Goal: Find specific page/section: Find specific page/section

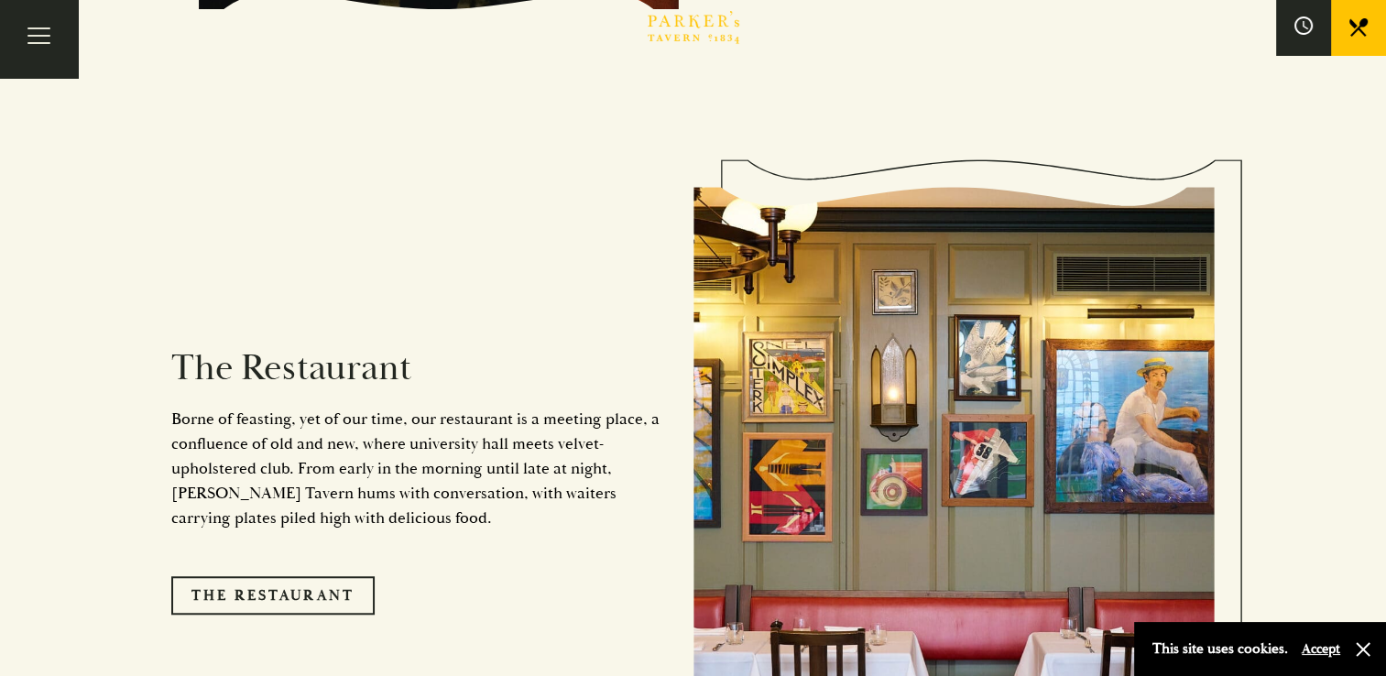
scroll to position [1421, 0]
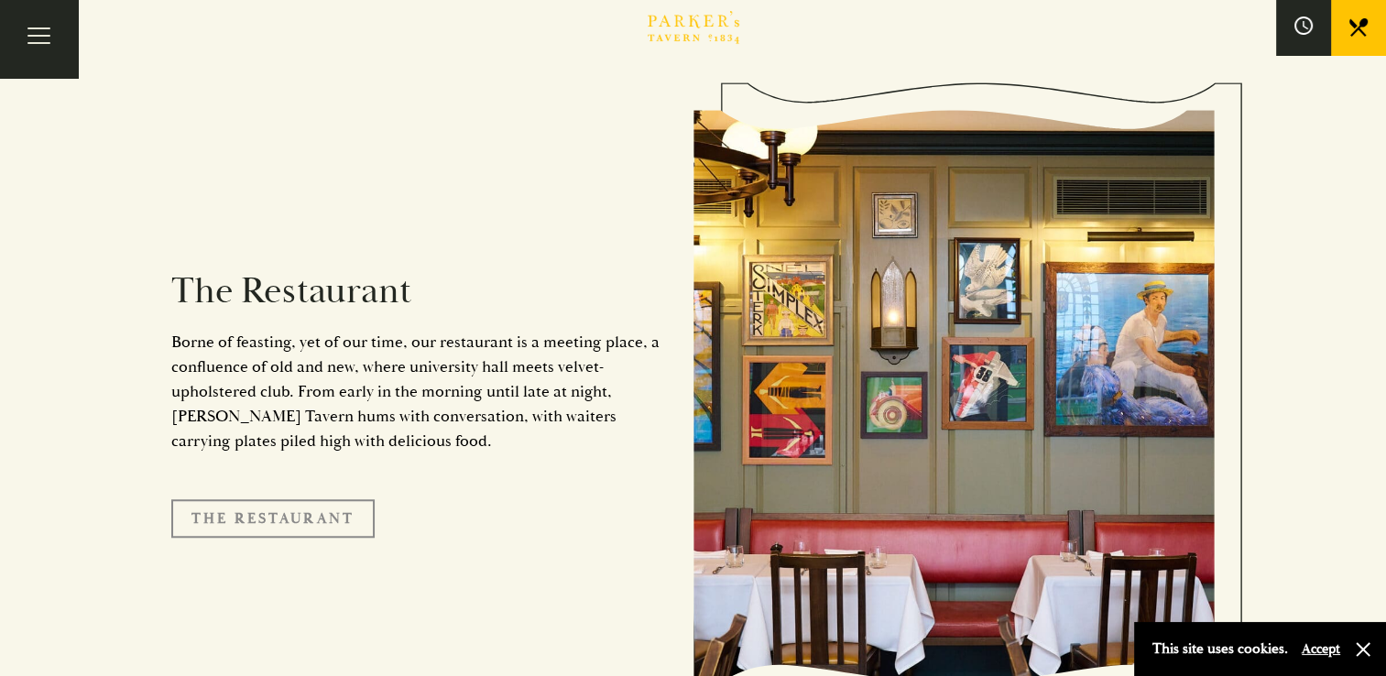
click at [207, 499] on link "The Restaurant" at bounding box center [272, 518] width 203 height 38
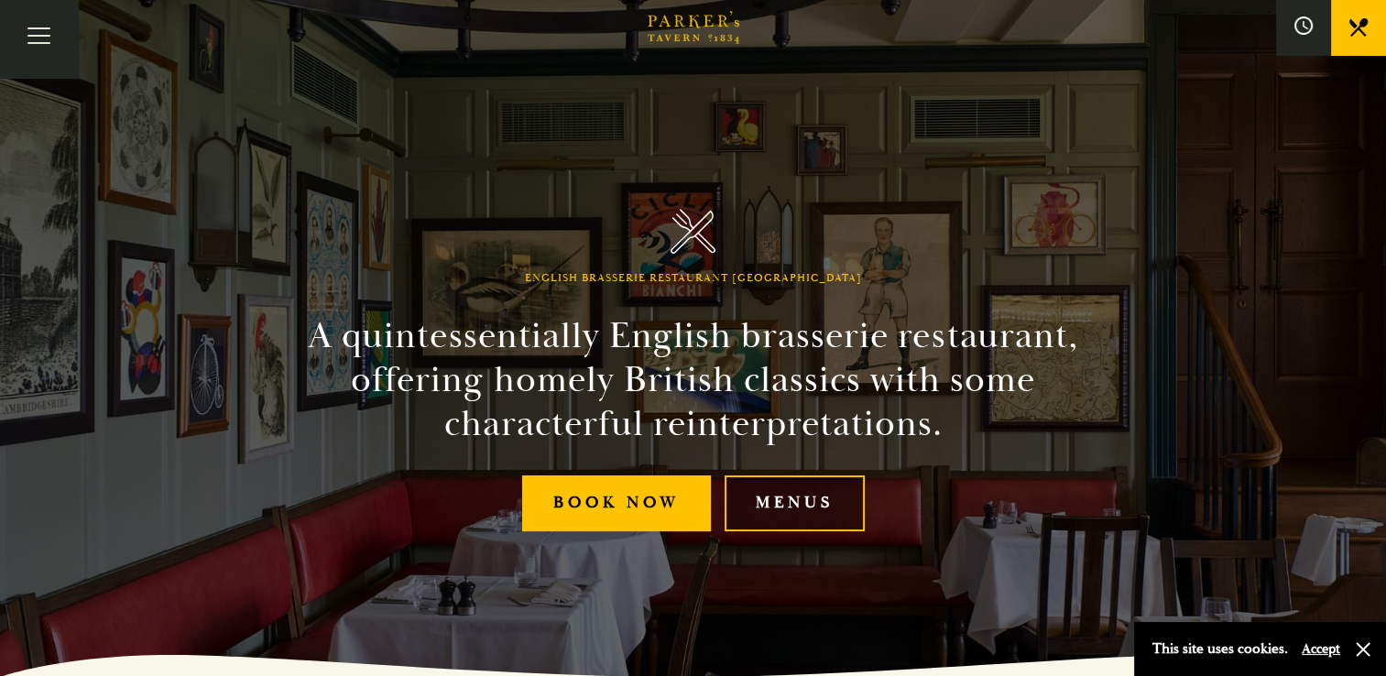
click at [752, 503] on link "Menus" at bounding box center [794, 503] width 140 height 56
